Goal: Communication & Community: Share content

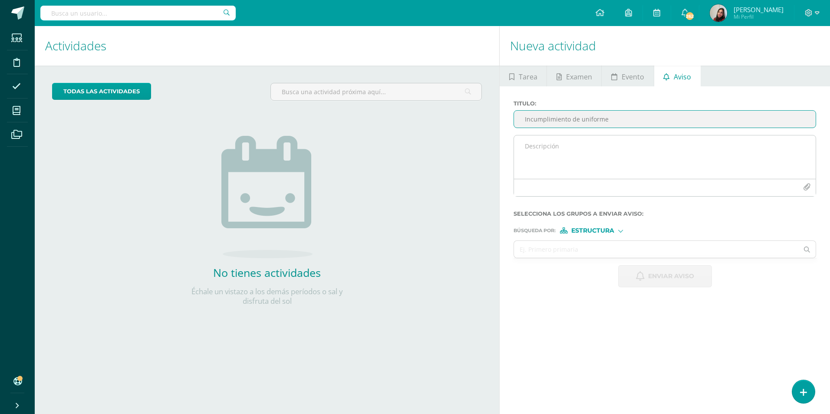
type input "Incumplimiento de uniforme"
click at [578, 152] on textarea at bounding box center [665, 156] width 302 height 43
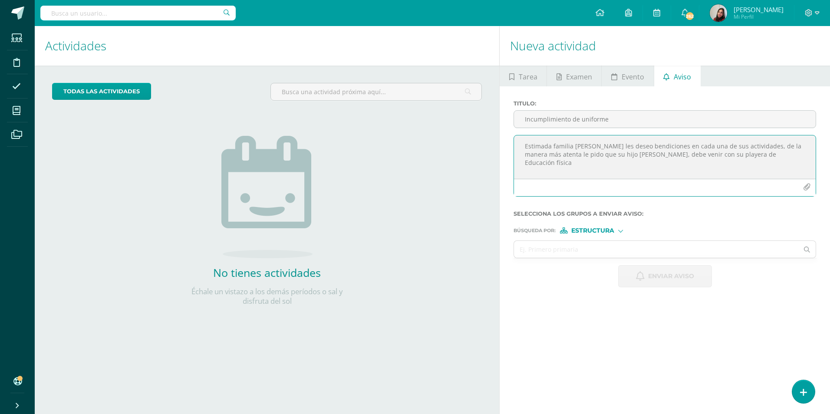
click at [758, 155] on textarea "Estimada familia [PERSON_NAME] les deseo bendiciones en cada una de sus activid…" at bounding box center [665, 156] width 302 height 43
click at [784, 155] on textarea "Estimada familia [PERSON_NAME] les deseo bendiciones en cada una de sus activid…" at bounding box center [665, 156] width 302 height 43
click at [581, 163] on textarea "Estimada familia [PERSON_NAME] les deseo bendiciones en cada una de sus activid…" at bounding box center [665, 156] width 302 height 43
click at [584, 168] on textarea "Estimada familia [PERSON_NAME] les deseo bendiciones en cada una de sus activid…" at bounding box center [665, 156] width 302 height 43
click at [581, 162] on textarea "Estimada familia [PERSON_NAME] les deseo bendiciones en cada una de sus activid…" at bounding box center [665, 156] width 302 height 43
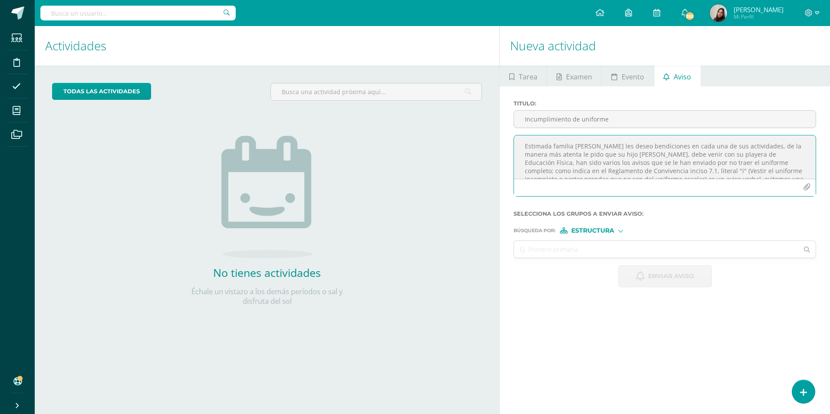
click at [647, 163] on textarea "Estimada familia [PERSON_NAME] les deseo bendiciones en cada una de sus activid…" at bounding box center [665, 156] width 302 height 43
click at [580, 168] on textarea "Estimada familia [PERSON_NAME] les deseo bendiciones en cada una de sus activid…" at bounding box center [665, 156] width 302 height 43
click at [808, 173] on textarea "Estimada familia [PERSON_NAME] les deseo bendiciones en cada una de sus activid…" at bounding box center [665, 156] width 302 height 43
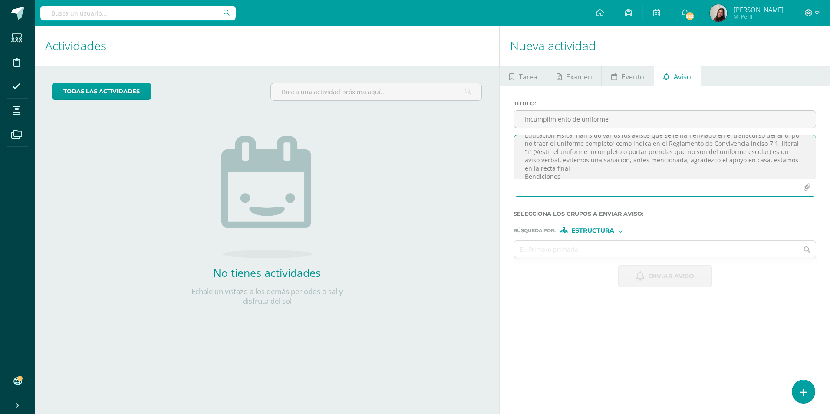
click at [554, 158] on textarea "Estimada familia [PERSON_NAME] les deseo bendiciones en cada una de sus activid…" at bounding box center [665, 156] width 302 height 43
click at [604, 162] on textarea "Estimada familia [PERSON_NAME] les deseo bendiciones en cada una de sus activid…" at bounding box center [665, 156] width 302 height 43
type textarea "Estimada familia [PERSON_NAME] les deseo bendiciones en cada una de sus activid…"
click at [646, 161] on textarea "Estimada familia [PERSON_NAME] les deseo bendiciones en cada una de sus activid…" at bounding box center [665, 156] width 302 height 43
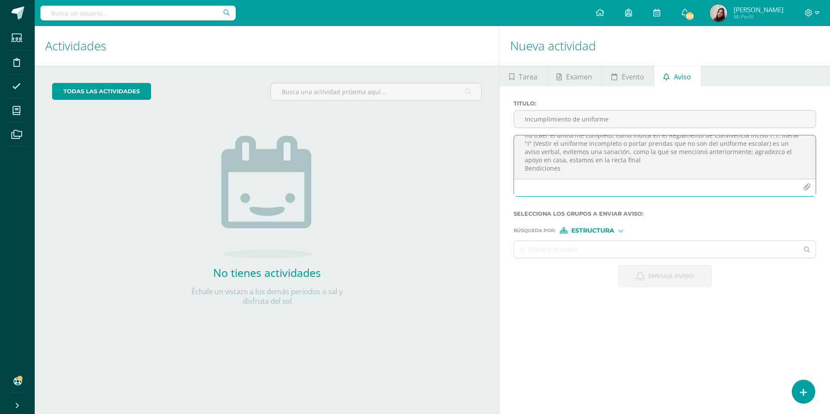
drag, startPoint x: 522, startPoint y: 143, endPoint x: 577, endPoint y: 188, distance: 71.0
click at [577, 188] on div "Estimada familia [PERSON_NAME] les deseo bendiciones en cada una de sus activid…" at bounding box center [665, 166] width 303 height 62
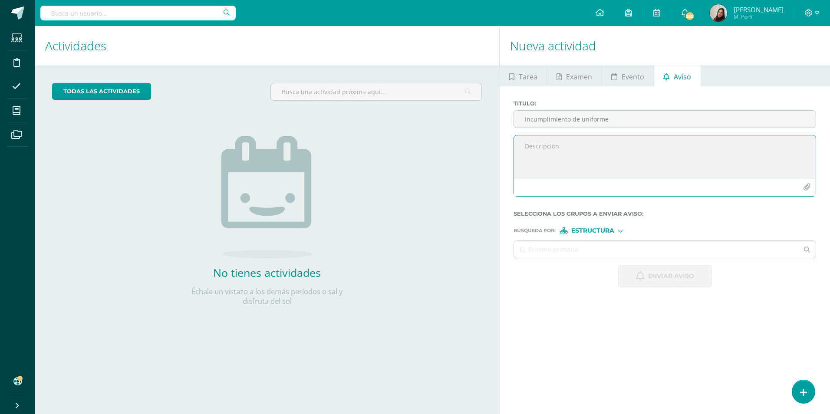
scroll to position [0, 0]
paste textarea "Estimada familia [PERSON_NAME] les deseo bendiciones en cada una de sus activid…"
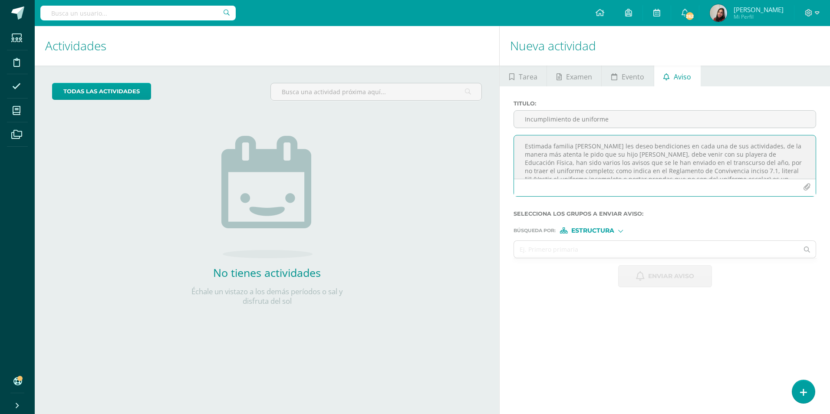
scroll to position [36, 0]
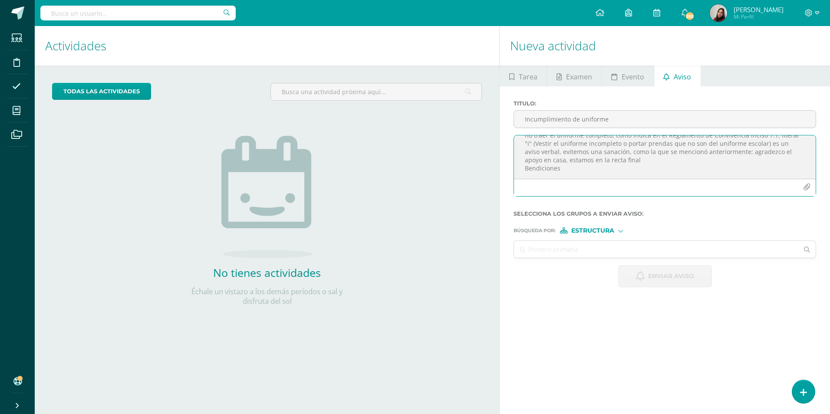
drag, startPoint x: 522, startPoint y: 144, endPoint x: 572, endPoint y: 217, distance: 88.0
click at [572, 217] on form "Titulo : Incumplimiento de uniforme Estimada familia Marista les deseo bendicio…" at bounding box center [665, 193] width 303 height 187
type textarea "Estimada familia [PERSON_NAME] les deseo bendiciones en cada una de sus activid…"
click at [589, 228] on span "Estructura" at bounding box center [592, 230] width 43 height 5
click at [592, 252] on span "Persona" at bounding box center [596, 253] width 31 height 5
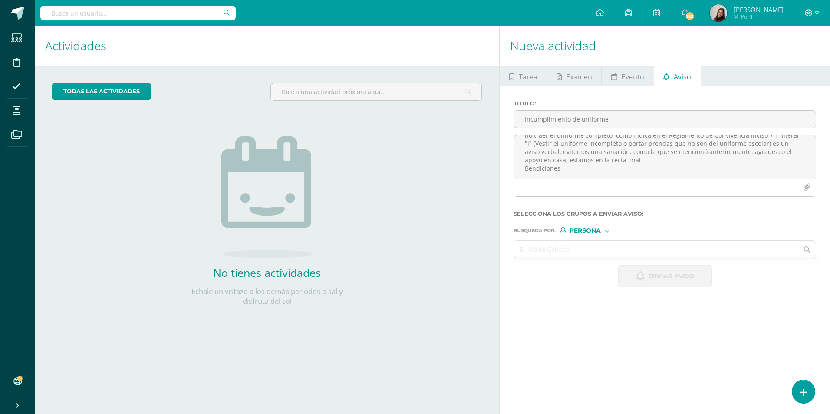
click at [569, 255] on input "text" at bounding box center [656, 249] width 284 height 17
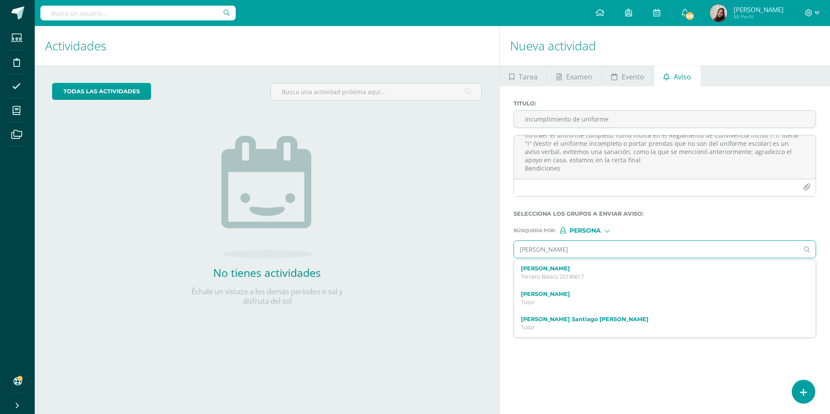
type input "[PERSON_NAME]"
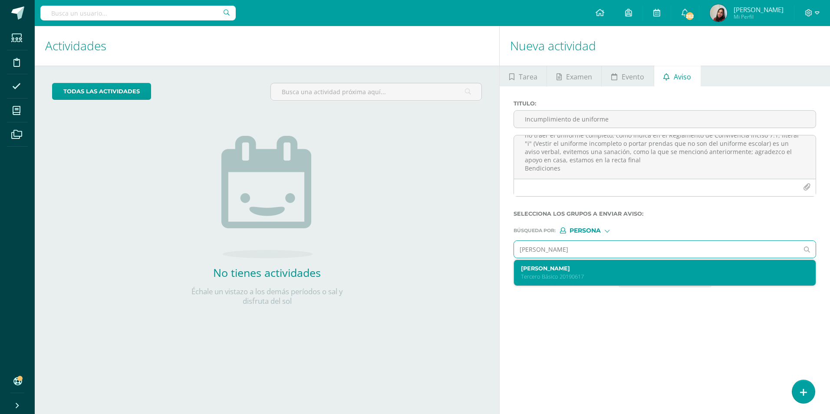
click at [620, 268] on label "[PERSON_NAME]" at bounding box center [658, 268] width 275 height 7
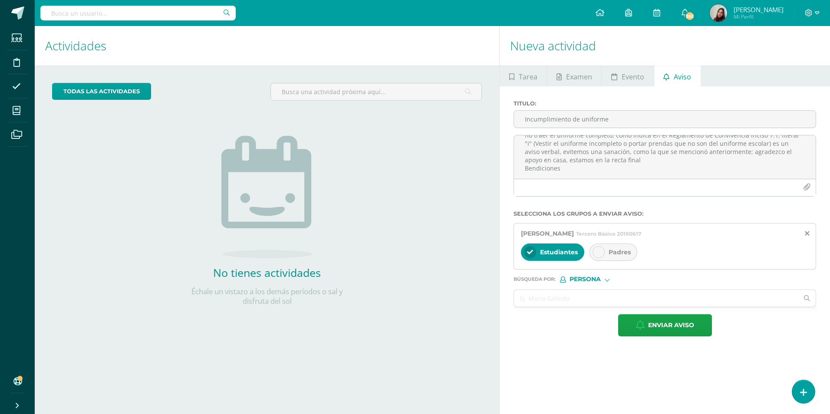
click at [620, 261] on div "Estudiantes Padres" at bounding box center [665, 253] width 288 height 21
click at [619, 256] on span "Padres" at bounding box center [620, 252] width 22 height 8
click at [587, 294] on input "text" at bounding box center [656, 298] width 284 height 17
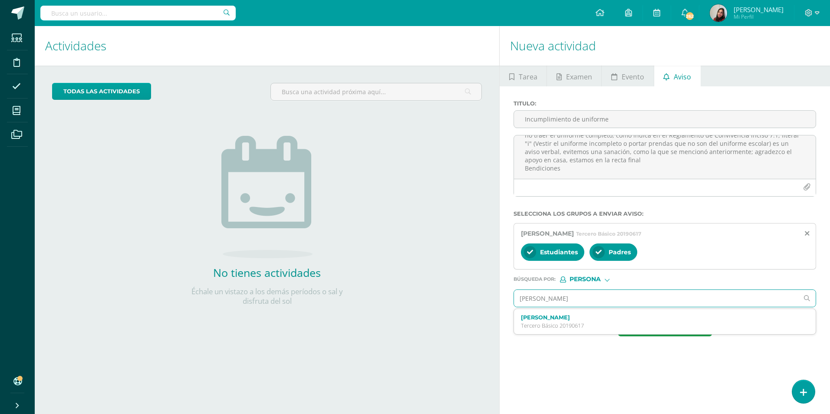
type input "[PERSON_NAME]"
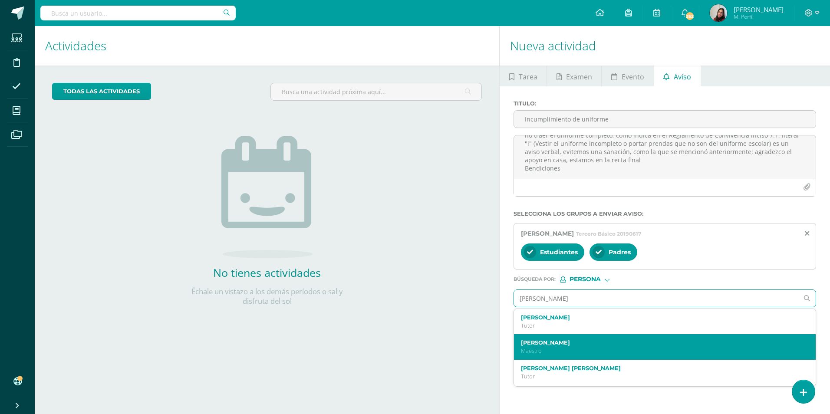
click at [561, 348] on p "Maestro" at bounding box center [658, 350] width 275 height 7
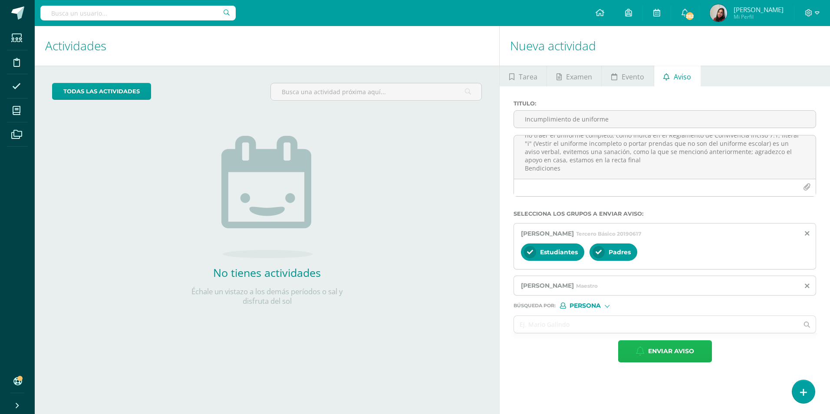
click at [637, 349] on icon "button" at bounding box center [640, 351] width 9 height 10
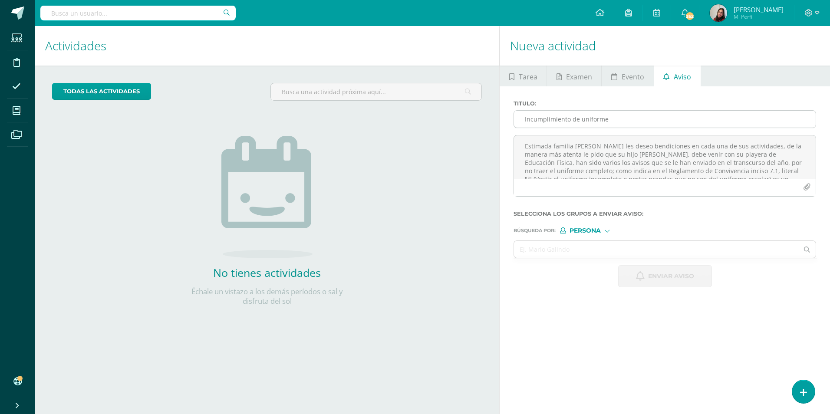
click at [566, 115] on input "Incumplimiento de uniforme" at bounding box center [665, 119] width 302 height 17
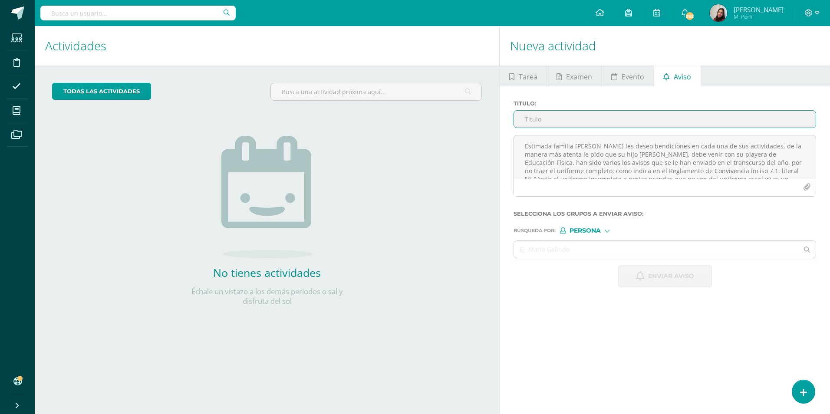
type input "u"
type input "Uniforme incompleto"
click at [563, 140] on textarea "Estimada familia [PERSON_NAME] les deseo bendiciones en cada una de sus activid…" at bounding box center [665, 156] width 302 height 43
click at [650, 156] on textarea "Estimada familia [PERSON_NAME] les deseo bendiciones en cada una de sus activid…" at bounding box center [665, 156] width 302 height 43
click at [777, 156] on textarea "Estimada familia [PERSON_NAME] les deseo bendiciones en cada una de sus activid…" at bounding box center [665, 156] width 302 height 43
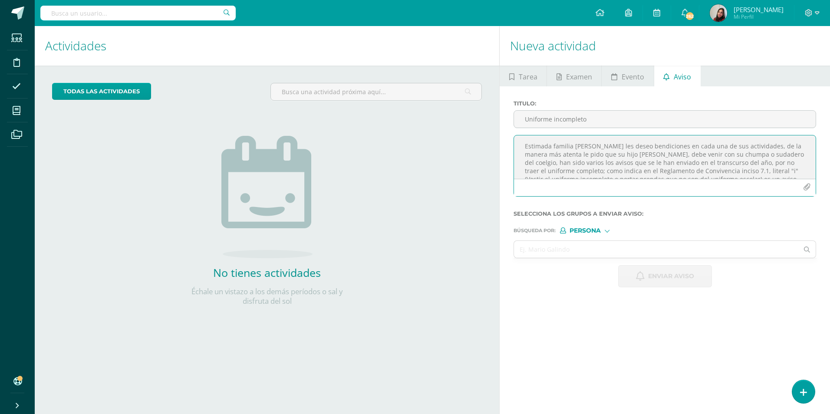
click at [779, 152] on textarea "Estimada familia [PERSON_NAME] les deseo bendiciones en cada una de sus activid…" at bounding box center [665, 156] width 302 height 43
drag, startPoint x: 526, startPoint y: 163, endPoint x: 581, endPoint y: 165, distance: 54.8
click at [581, 165] on textarea "Estimada familia [PERSON_NAME] les deseo bendiciones en cada una de sus activid…" at bounding box center [665, 156] width 302 height 43
click at [773, 157] on textarea "Estimada familia [PERSON_NAME] les deseo bendiciones en cada una de sus activid…" at bounding box center [665, 156] width 302 height 43
drag, startPoint x: 523, startPoint y: 161, endPoint x: 583, endPoint y: 162, distance: 60.4
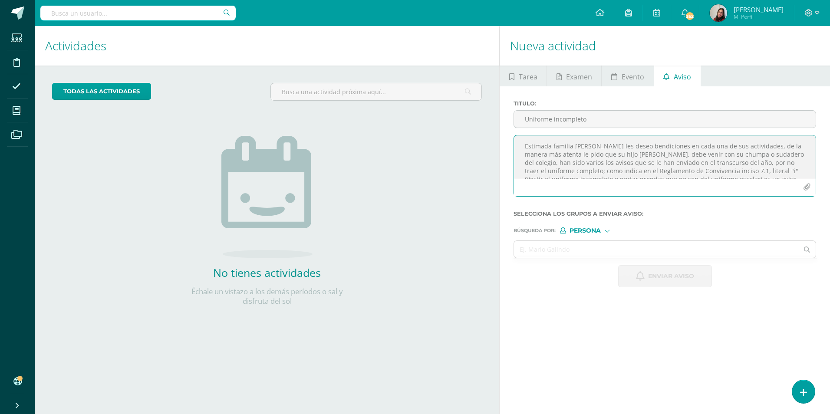
click at [583, 162] on textarea "Estimada familia [PERSON_NAME] les deseo bendiciones en cada una de sus activid…" at bounding box center [665, 156] width 302 height 43
click at [590, 160] on textarea "Estimada familia [PERSON_NAME] les deseo bendiciones en cada una de sus activid…" at bounding box center [665, 156] width 302 height 43
drag, startPoint x: 527, startPoint y: 145, endPoint x: 582, endPoint y: 151, distance: 55.5
click at [582, 151] on textarea "Estimada familia [PERSON_NAME] les deseo bendiciones en cada una de sus activid…" at bounding box center [665, 156] width 302 height 43
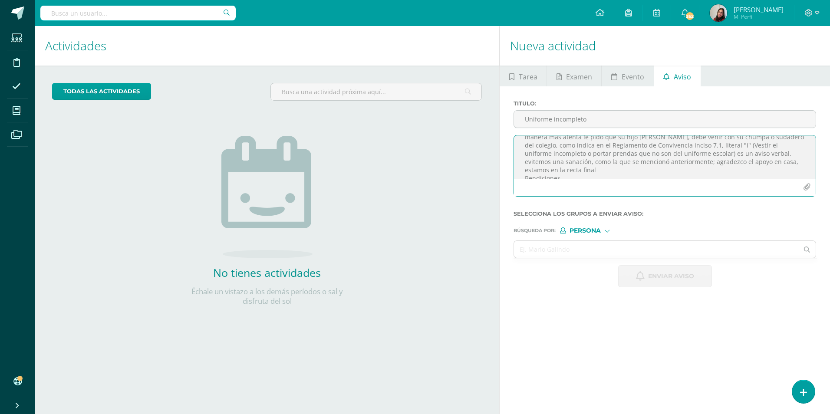
click at [794, 160] on textarea "Estimada familia [PERSON_NAME] les deseo bendiciones en cada una de sus activid…" at bounding box center [665, 156] width 302 height 43
drag, startPoint x: 523, startPoint y: 145, endPoint x: 571, endPoint y: 179, distance: 59.2
click at [571, 179] on div "Estimada familia [PERSON_NAME] les deseo bendiciones en cada una de sus activid…" at bounding box center [665, 166] width 303 height 62
type textarea "Estimada familia [PERSON_NAME] les deseo bendiciones en cada una de sus activid…"
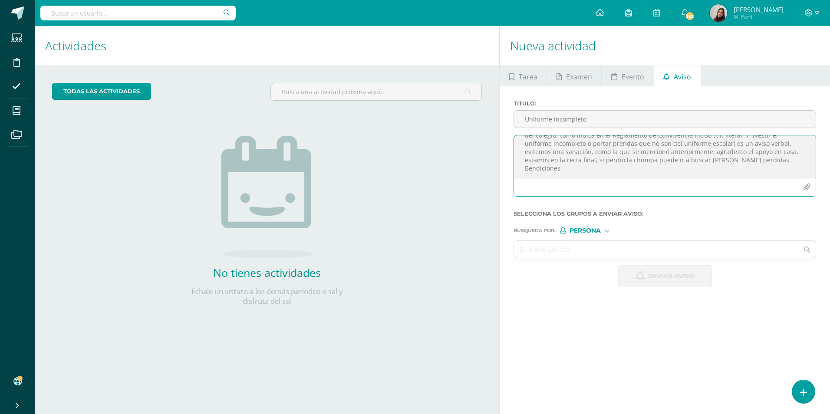
click at [577, 254] on input "text" at bounding box center [656, 249] width 284 height 17
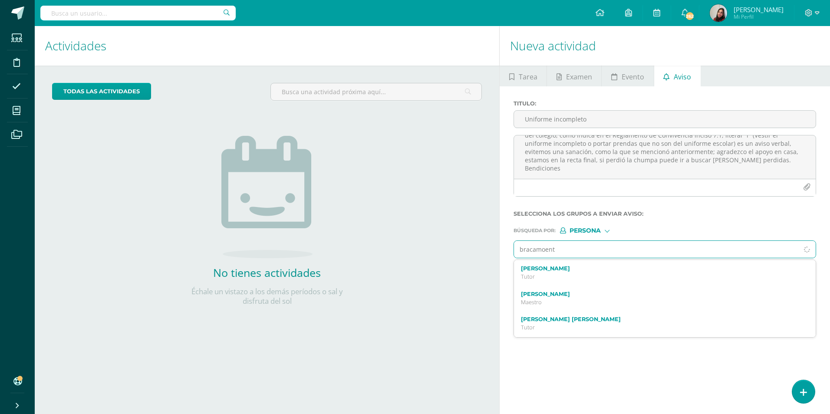
type input "[PERSON_NAME]"
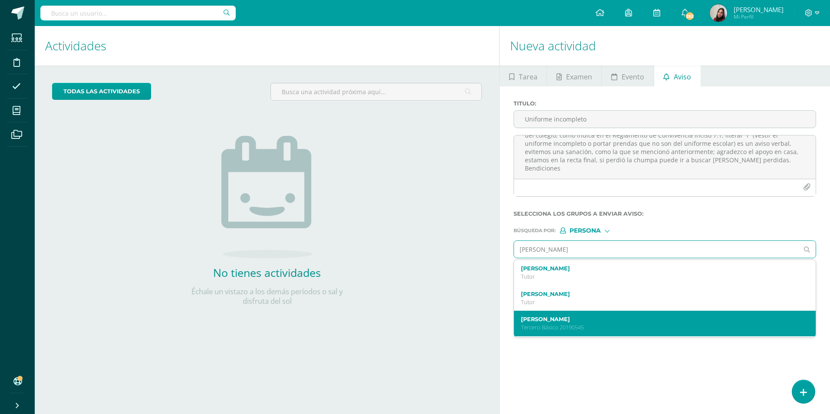
click at [572, 325] on p "Tercero Básico 20190545" at bounding box center [658, 327] width 275 height 7
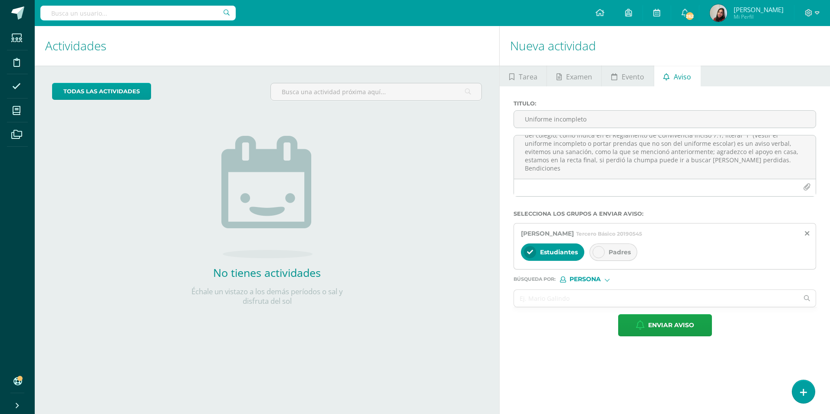
click at [613, 253] on span "Padres" at bounding box center [620, 252] width 22 height 8
click at [771, 142] on textarea "Estimada familia [PERSON_NAME] les deseo bendiciones en cada una de sus activid…" at bounding box center [665, 156] width 302 height 43
click at [551, 145] on textarea "Estimada familia [PERSON_NAME] les deseo bendiciones en cada una de sus activid…" at bounding box center [665, 156] width 302 height 43
drag, startPoint x: 524, startPoint y: 146, endPoint x: 558, endPoint y: 185, distance: 52.0
click at [558, 185] on div "Estimada familia [PERSON_NAME] les deseo bendiciones en cada una de sus activid…" at bounding box center [665, 166] width 303 height 62
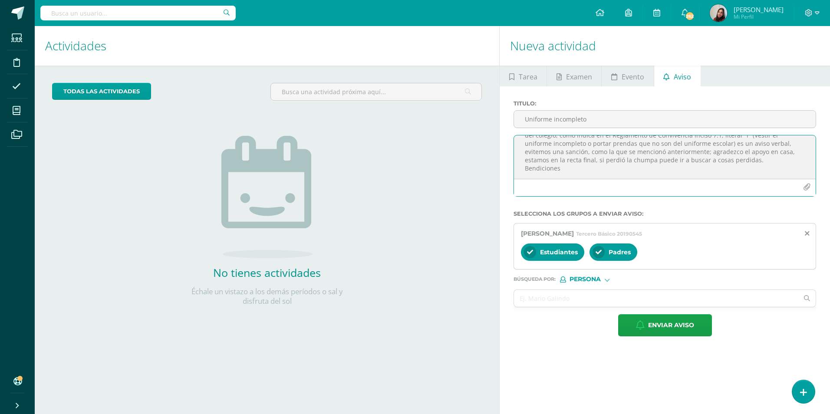
drag, startPoint x: 551, startPoint y: 165, endPoint x: 544, endPoint y: 167, distance: 7.3
click at [588, 153] on textarea "Estimada familia [PERSON_NAME] les deseo bendiciones en cada una de sus activid…" at bounding box center [665, 156] width 302 height 43
click at [633, 321] on button "Enviar aviso" at bounding box center [665, 325] width 94 height 22
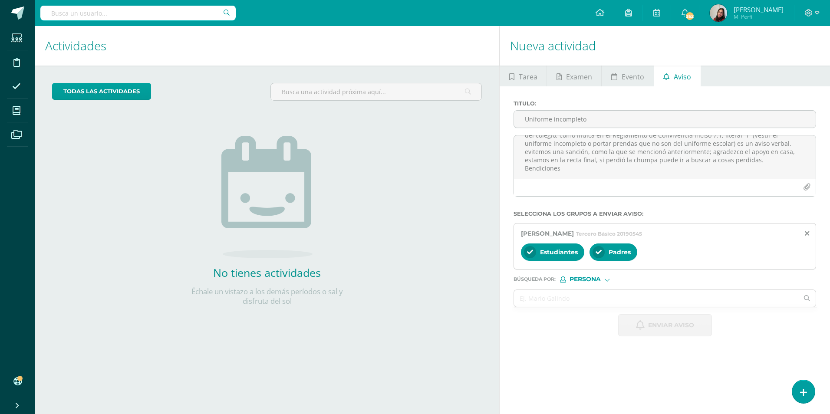
scroll to position [0, 0]
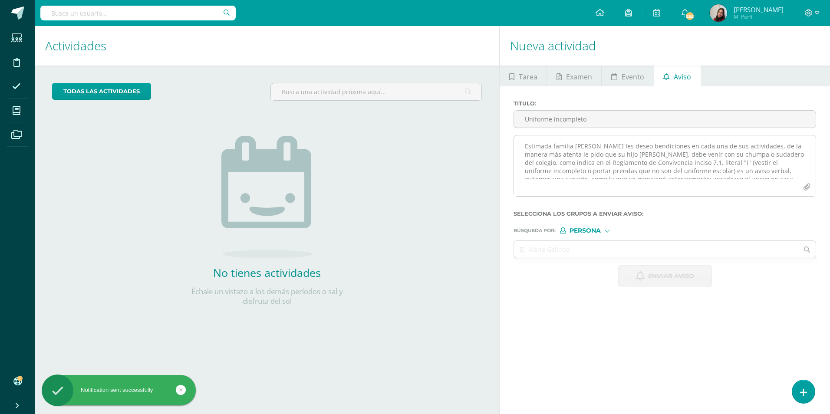
click at [585, 145] on textarea "Estimada familia [PERSON_NAME] les deseo bendiciones en cada una de sus activid…" at bounding box center [665, 156] width 302 height 43
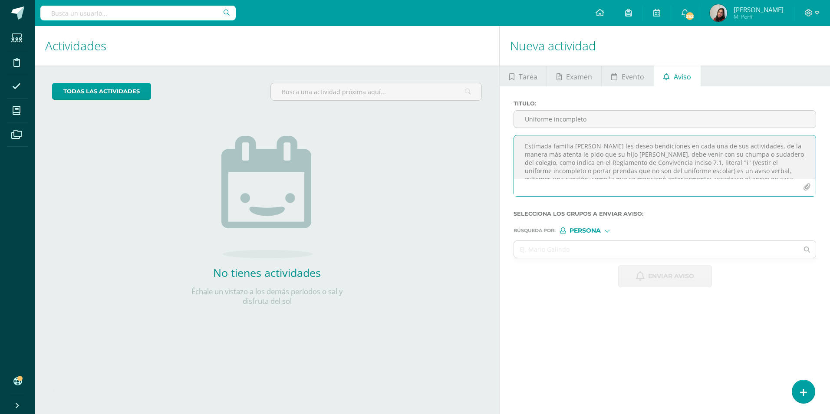
paste textarea
type textarea "Estimada familia [PERSON_NAME] les deseo bendiciones en cada una de sus activid…"
click at [547, 123] on input "Uniforme incompleto" at bounding box center [665, 119] width 302 height 17
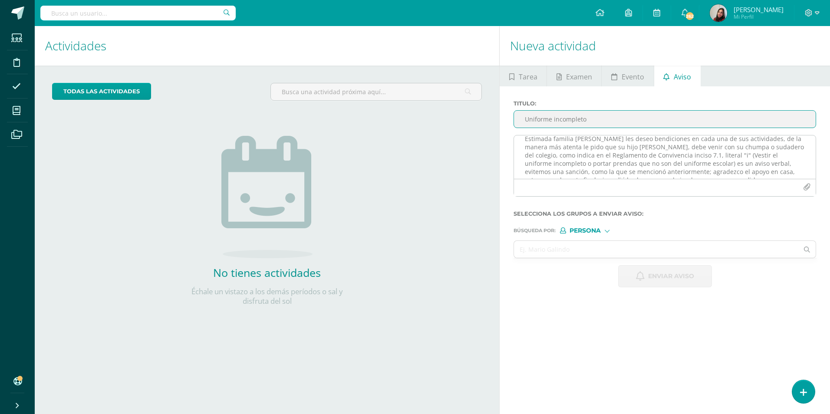
scroll to position [0, 0]
type input "Uniforme incompleto"
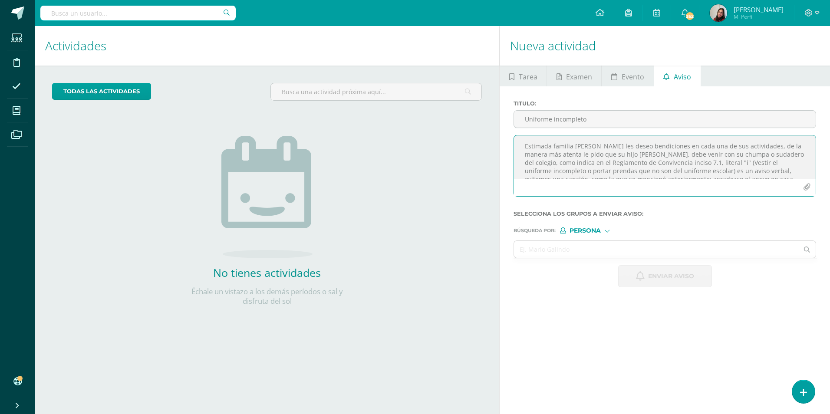
click at [646, 155] on textarea "Estimada familia [PERSON_NAME] les deseo bendiciones en cada una de sus activid…" at bounding box center [665, 156] width 302 height 43
type textarea "Estimada familia [PERSON_NAME] les deseo bendiciones en cada una de sus activid…"
click at [816, 175] on div "Estimada familia [PERSON_NAME] les deseo bendiciones en cada una de sus activid…" at bounding box center [665, 169] width 310 height 69
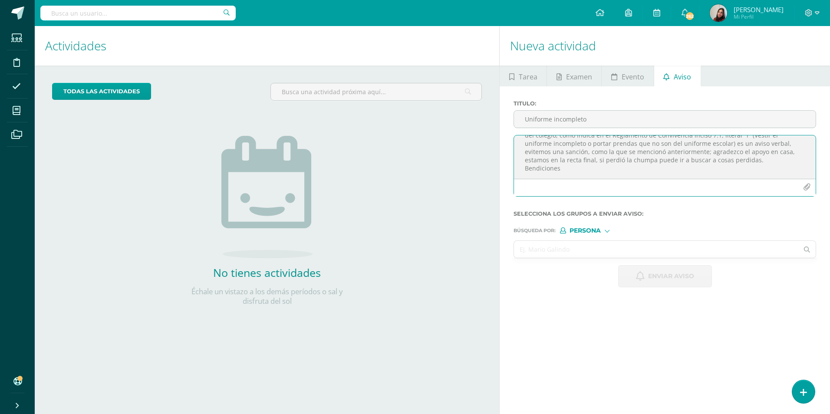
click at [551, 241] on input "text" at bounding box center [656, 249] width 284 height 17
type input "[PERSON_NAME]"
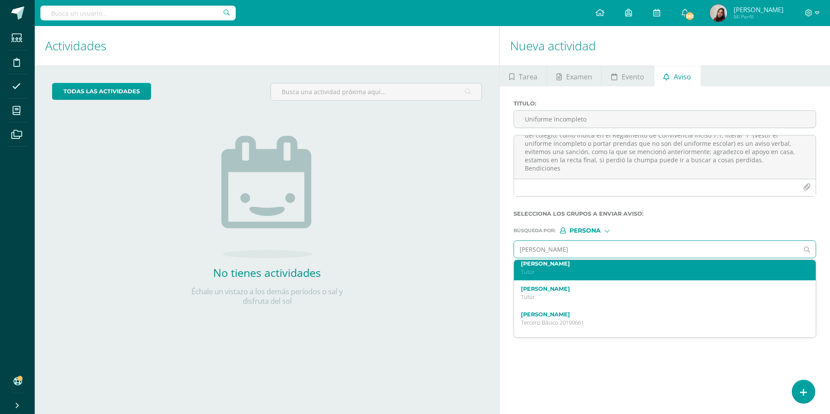
scroll to position [43, 0]
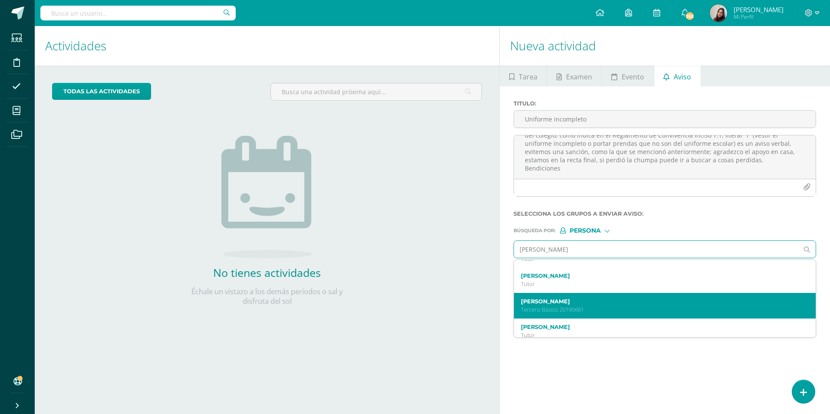
click at [614, 295] on div "[PERSON_NAME] Tercero Básico 20190661" at bounding box center [665, 306] width 302 height 26
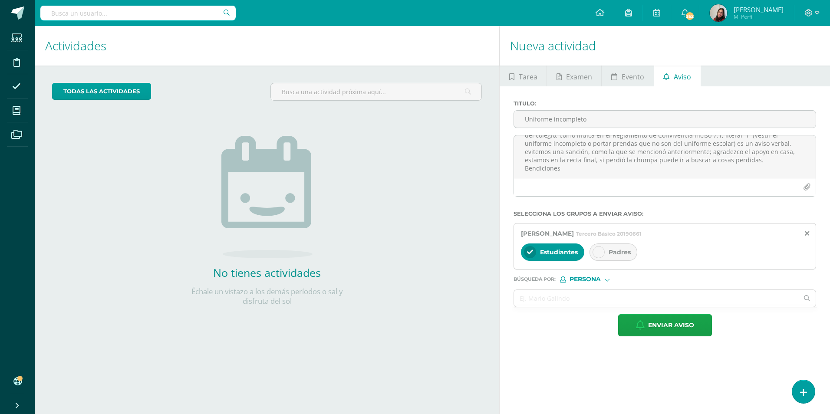
scroll to position [0, 0]
click at [607, 251] on div "Padres" at bounding box center [614, 252] width 48 height 17
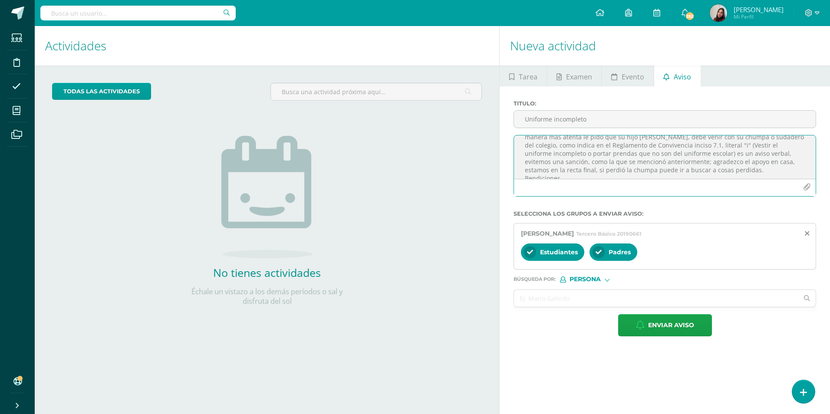
scroll to position [27, 0]
click at [697, 323] on button "Enviar aviso" at bounding box center [665, 325] width 94 height 22
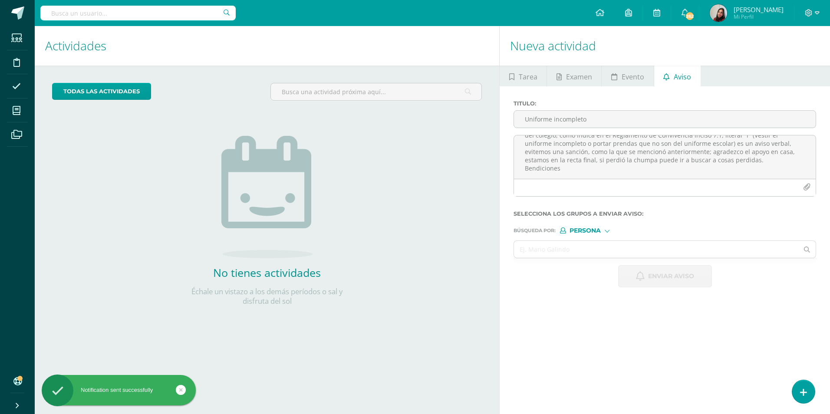
scroll to position [0, 0]
